Goal: Information Seeking & Learning: Learn about a topic

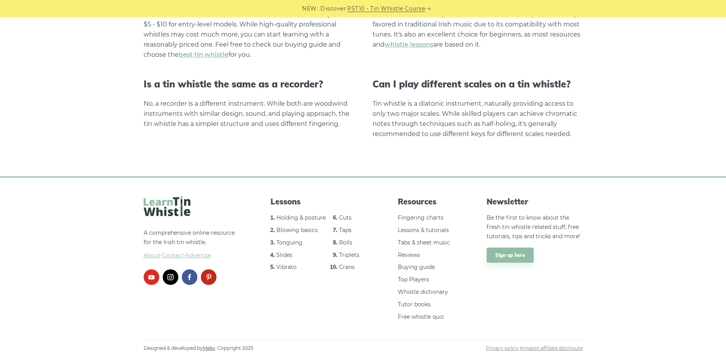
scroll to position [1541, 0]
click at [343, 220] on link "Cuts" at bounding box center [345, 217] width 12 height 7
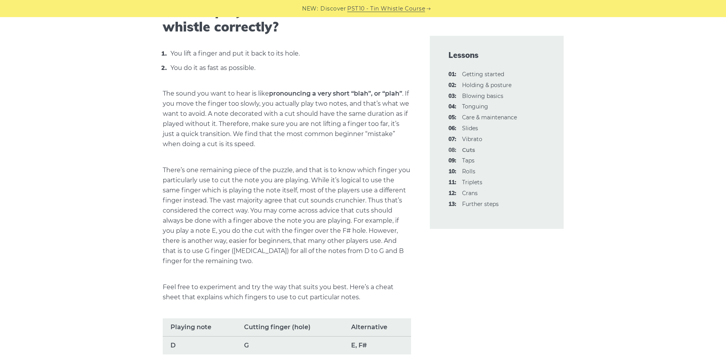
scroll to position [303, 0]
click at [468, 169] on link "10: Rolls" at bounding box center [468, 171] width 13 height 7
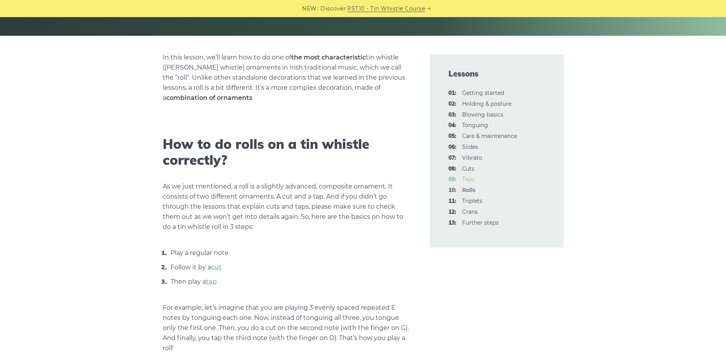
scroll to position [169, 0]
click at [218, 267] on link "cut" at bounding box center [216, 266] width 11 height 7
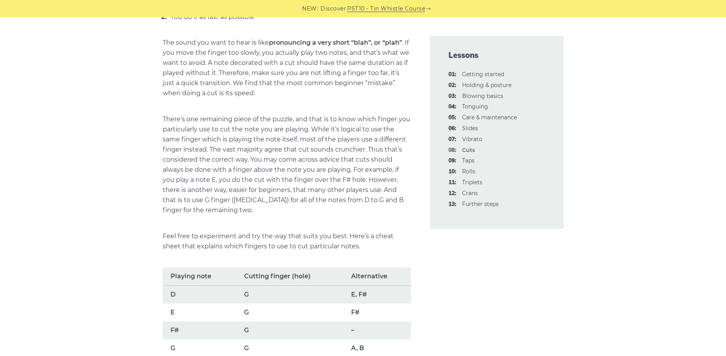
scroll to position [318, 0]
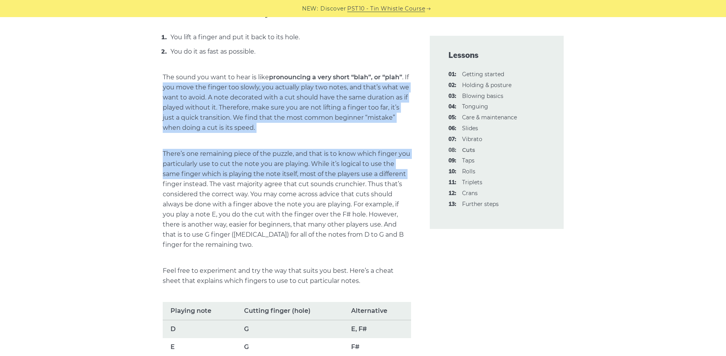
drag, startPoint x: 132, startPoint y: 89, endPoint x: 121, endPoint y: 183, distance: 95.2
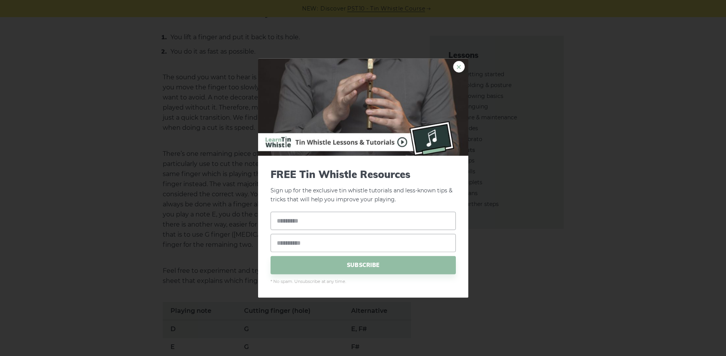
click at [458, 69] on link "×" at bounding box center [459, 67] width 12 height 12
